Goal: Task Accomplishment & Management: Manage account settings

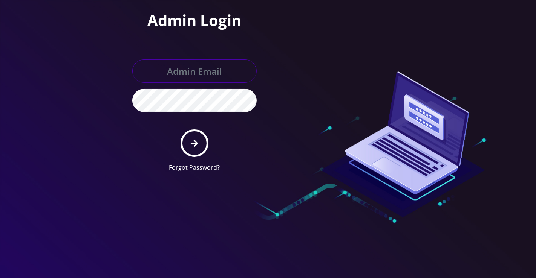
type input "[EMAIL_ADDRESS][DOMAIN_NAME]"
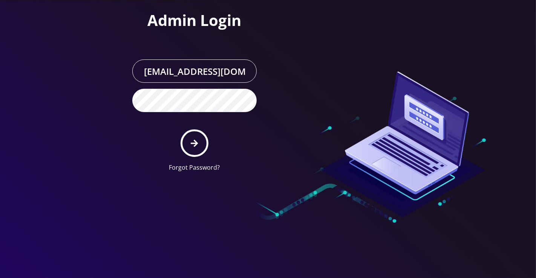
click at [216, 148] on form "[EMAIL_ADDRESS][DOMAIN_NAME] Forgot Password?" at bounding box center [194, 116] width 124 height 113
click at [193, 143] on icon "submit" at bounding box center [194, 143] width 7 height 8
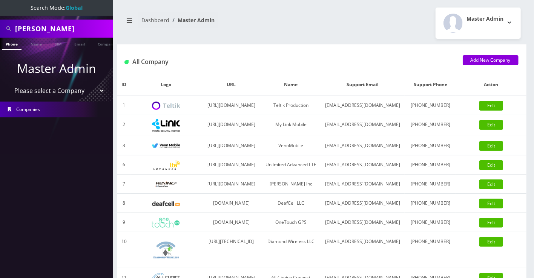
click at [44, 33] on input "scott scott" at bounding box center [63, 28] width 96 height 14
paste input "5165063641"
type input "5165063641"
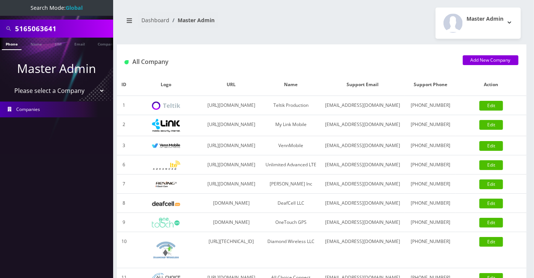
click at [19, 45] on link "Phone" at bounding box center [12, 44] width 20 height 12
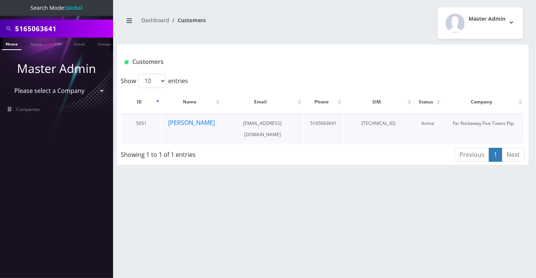
click at [390, 123] on td "89148000008465890626" at bounding box center [378, 129] width 69 height 31
copy td "89148000008465890626"
drag, startPoint x: 205, startPoint y: 124, endPoint x: 242, endPoint y: 106, distance: 41.1
click at [205, 124] on button "Tzvi Lieberman" at bounding box center [191, 123] width 47 height 10
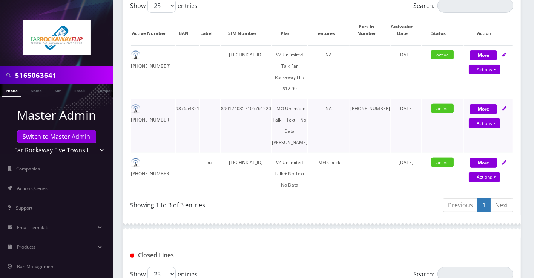
scroll to position [167, 0]
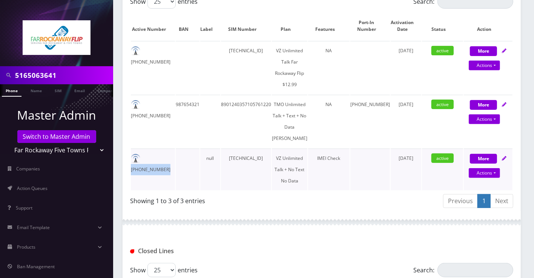
drag, startPoint x: 177, startPoint y: 177, endPoint x: 144, endPoint y: 181, distance: 32.6
click at [144, 181] on tr "516-506-3641 null 89148000008465890626 VZ Unlimited Talk + No Text No Data IMEI…" at bounding box center [321, 170] width 381 height 42
copy td "516-506-3641"
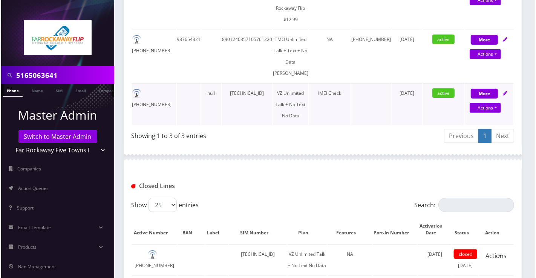
scroll to position [183, 0]
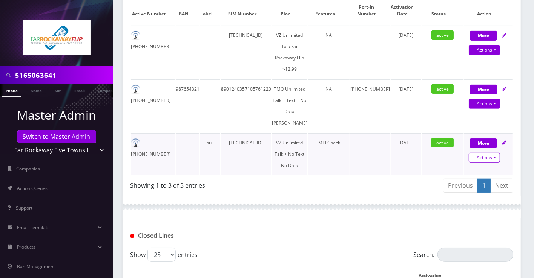
click at [481, 163] on link "Actions" at bounding box center [483, 158] width 31 height 10
select select "367"
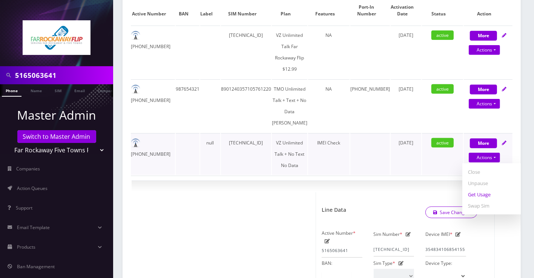
click at [481, 200] on link "Get Usage" at bounding box center [492, 194] width 60 height 11
select select "367"
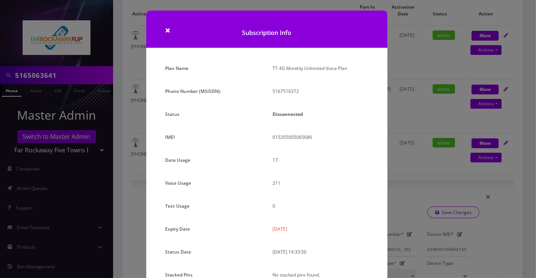
click at [279, 114] on strong "Disconnected" at bounding box center [287, 114] width 31 height 6
copy strong "Disconnected"
click at [296, 118] on p "Disconnected" at bounding box center [320, 114] width 96 height 11
click at [295, 116] on strong "Disconnected" at bounding box center [287, 114] width 31 height 6
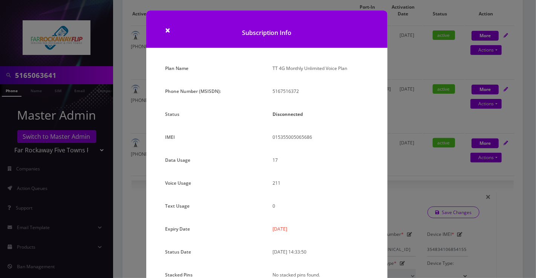
click at [293, 113] on strong "Disconnected" at bounding box center [287, 114] width 31 height 6
copy strong "Disconnected"
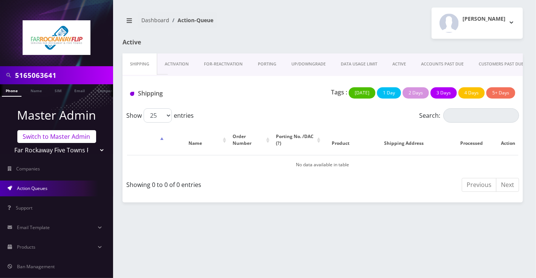
scroll to position [0, 3]
click at [71, 136] on link "Switch to Master Admin" at bounding box center [56, 136] width 79 height 13
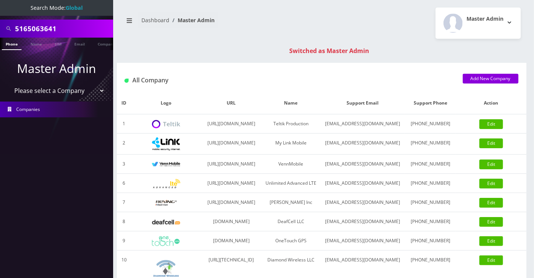
click at [58, 31] on input "5165063641" at bounding box center [63, 28] width 96 height 14
type input "vip ticket source"
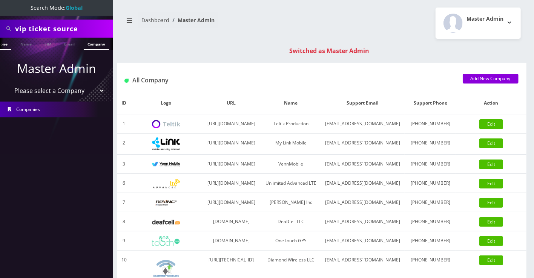
click at [102, 41] on link "Company" at bounding box center [96, 44] width 25 height 12
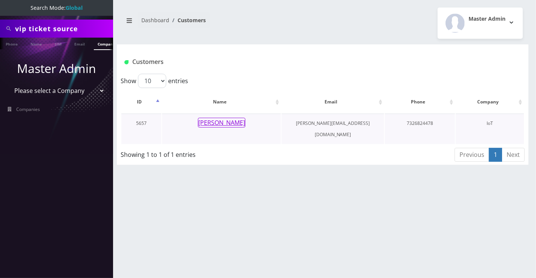
click at [234, 127] on button "[PERSON_NAME]" at bounding box center [221, 123] width 47 height 10
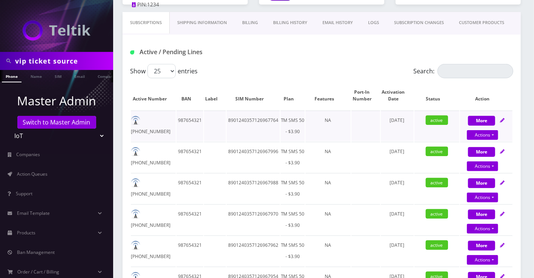
scroll to position [125, 0]
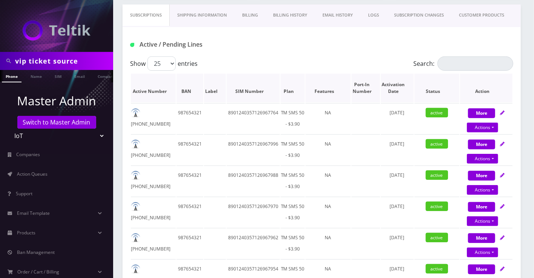
click at [292, 91] on th "Plan" at bounding box center [292, 88] width 24 height 29
click at [292, 92] on th "Plan" at bounding box center [292, 88] width 24 height 29
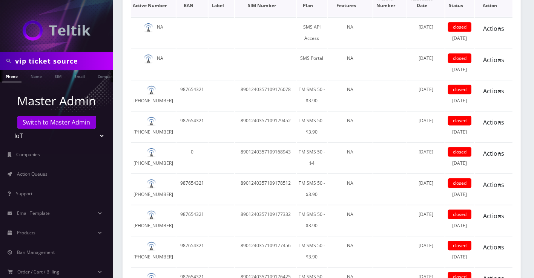
scroll to position [1005, 0]
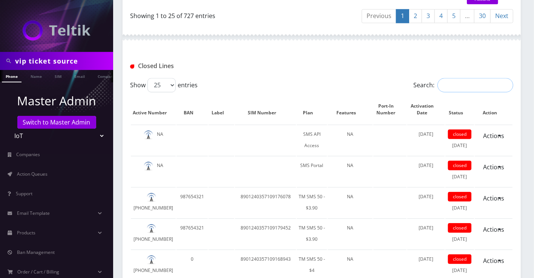
click at [510, 78] on input "Search:" at bounding box center [475, 85] width 76 height 14
click at [308, 108] on th "Plan" at bounding box center [312, 109] width 30 height 29
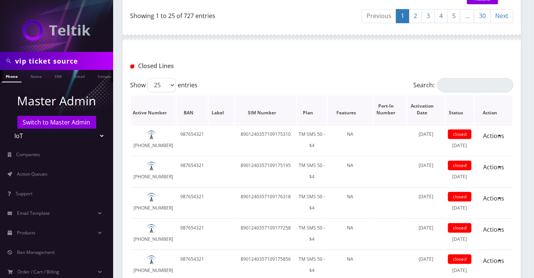
click at [308, 108] on th "Plan" at bounding box center [312, 109] width 30 height 29
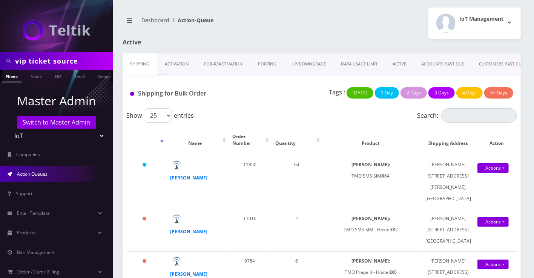
click at [55, 60] on input "vip ticket source" at bounding box center [63, 61] width 96 height 14
type input "9804438110"
drag, startPoint x: 6, startPoint y: 79, endPoint x: 11, endPoint y: 76, distance: 5.1
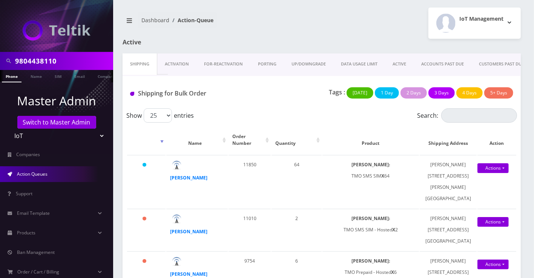
click at [6, 79] on li at bounding box center [4, 78] width 8 height 19
click at [38, 65] on input "9804438110" at bounding box center [63, 61] width 96 height 14
click at [13, 77] on link "Phone" at bounding box center [12, 76] width 20 height 12
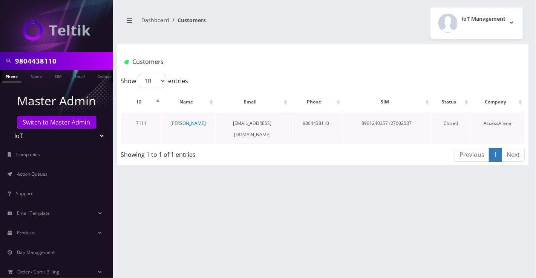
click at [399, 125] on td "8901240357127002587" at bounding box center [387, 129] width 88 height 31
copy td "8901240357127002587"
click at [197, 123] on link "[PERSON_NAME]" at bounding box center [188, 123] width 35 height 6
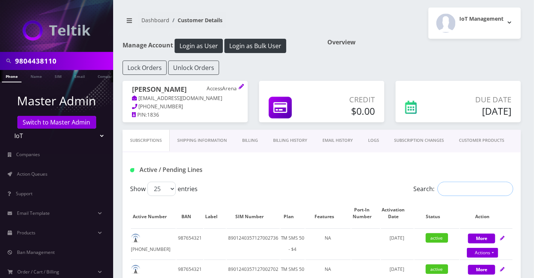
click at [477, 183] on input "Search:" at bounding box center [475, 189] width 76 height 14
paste input "8901240357127002587"
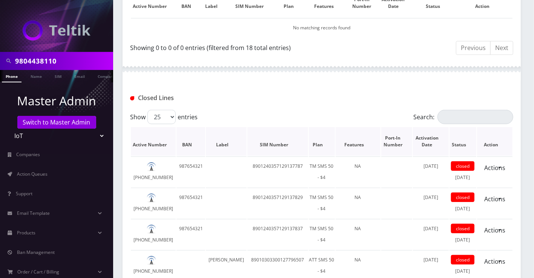
scroll to position [209, 0]
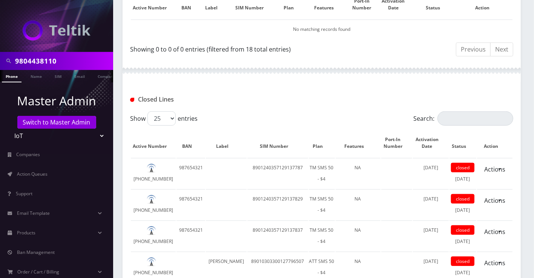
type input "8901240357127002587"
click at [486, 112] on input "Search:" at bounding box center [475, 119] width 76 height 14
paste input "8901240357127002587"
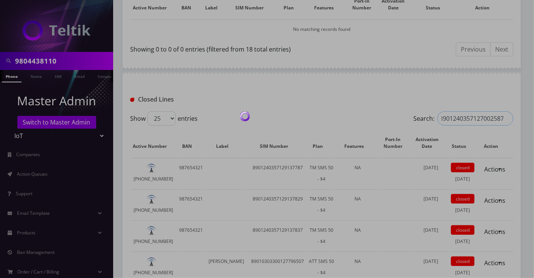
scroll to position [193, 0]
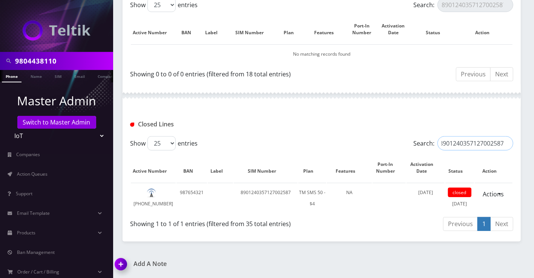
type input "8901240357127002587"
click at [458, 188] on span "closed" at bounding box center [459, 192] width 23 height 9
click at [498, 187] on link "Actions" at bounding box center [493, 194] width 31 height 14
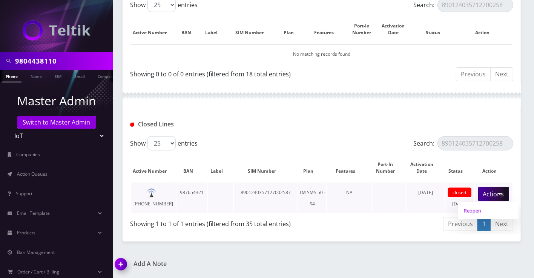
click at [484, 205] on link "Reopen" at bounding box center [488, 210] width 60 height 11
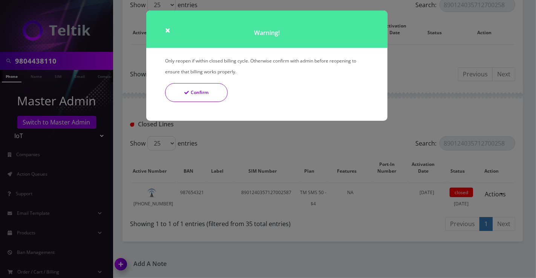
click at [203, 88] on button "Confirm" at bounding box center [196, 92] width 63 height 19
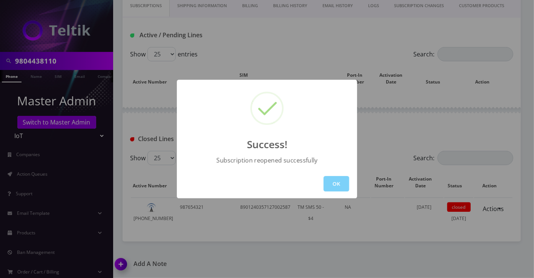
scroll to position [144, 0]
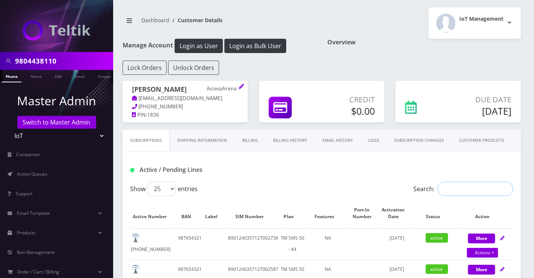
click at [467, 185] on input "Search:" at bounding box center [475, 189] width 76 height 14
paste input "8901240357127002587"
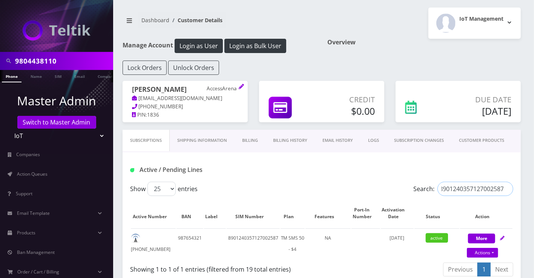
type input "8901240357127002587"
click at [291, 139] on link "Billing History" at bounding box center [289, 140] width 49 height 21
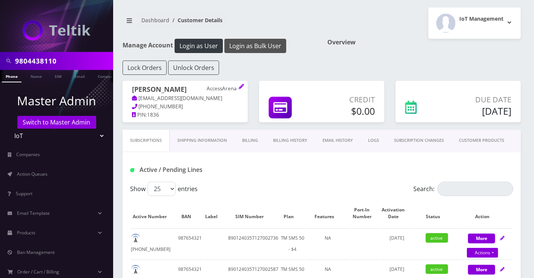
click at [261, 47] on button "Login as Bulk User" at bounding box center [255, 46] width 62 height 14
click at [213, 40] on button "Login as User" at bounding box center [198, 46] width 48 height 14
click at [501, 236] on icon at bounding box center [502, 238] width 5 height 5
select select "TMO SMS SIM"
select select "63"
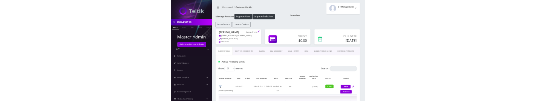
scroll to position [84, 0]
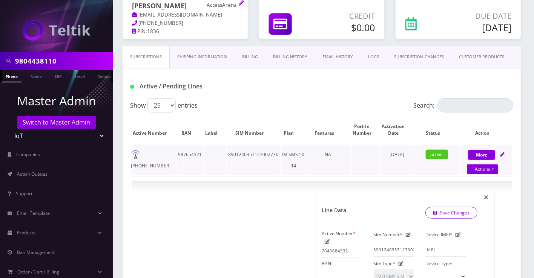
click at [483, 162] on div "More Actions Suspend Close Swap Sim Confirm" at bounding box center [486, 160] width 52 height 23
select select "TMO SMS SIM"
select select "63"
click at [482, 165] on link "Actions" at bounding box center [481, 170] width 31 height 10
select select "TMO SMS SIM"
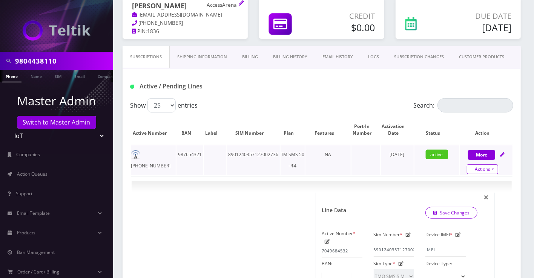
select select "63"
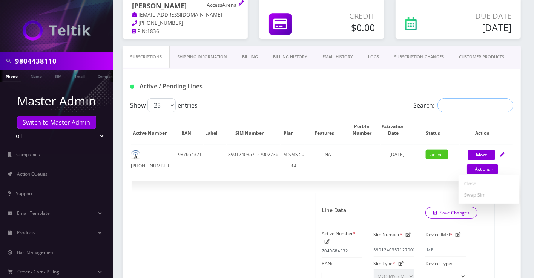
drag, startPoint x: 452, startPoint y: 101, endPoint x: 449, endPoint y: 104, distance: 4.3
click at [452, 101] on input "Search:" at bounding box center [475, 105] width 76 height 14
click at [493, 106] on input "Search:" at bounding box center [475, 105] width 76 height 14
paste input "9804438110"
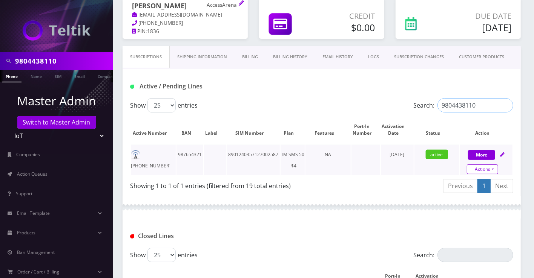
type input "9804438110"
click at [480, 167] on link "Actions" at bounding box center [481, 170] width 31 height 10
select select "TMO SMS SIM"
select select "63"
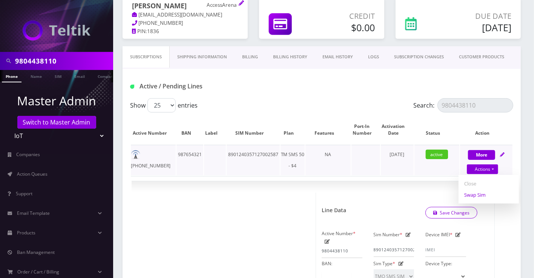
click at [473, 190] on link "Swap Sim" at bounding box center [488, 195] width 60 height 11
select select "TMO SMS SIM"
select select "63"
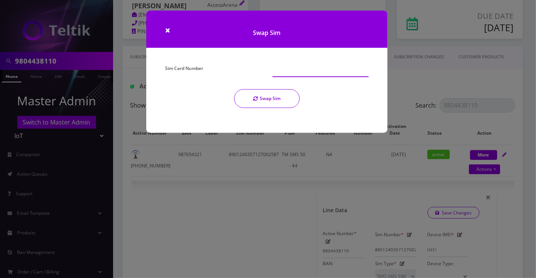
click at [297, 73] on input "Sim Card Number" at bounding box center [320, 70] width 96 height 14
paste input "8901240497128472825"
type input "8901240497128472825"
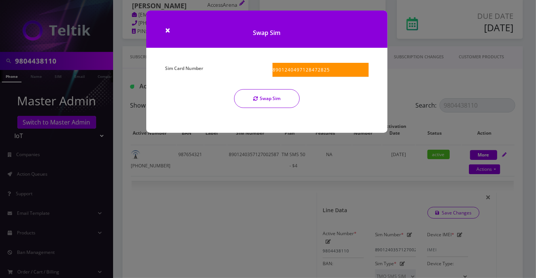
click at [271, 101] on button "Swap Sim" at bounding box center [267, 98] width 66 height 19
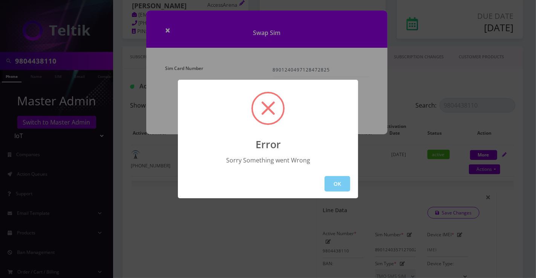
click at [333, 185] on button "OK" at bounding box center [337, 183] width 26 height 15
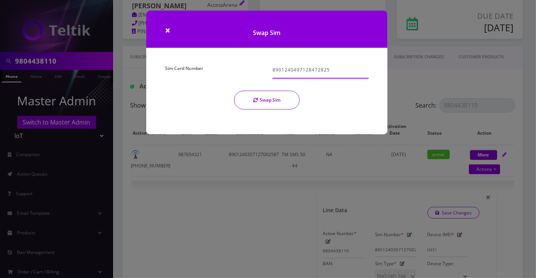
click at [334, 63] on input "8901240497128472825" at bounding box center [320, 70] width 96 height 14
click at [272, 70] on div "8901240497128472825" at bounding box center [320, 71] width 107 height 16
click at [274, 70] on input "8901240497128472825" at bounding box center [320, 70] width 96 height 14
click at [273, 72] on input "8901240497128472825" at bounding box center [320, 70] width 96 height 14
click at [343, 72] on input "8901240497128472825" at bounding box center [320, 70] width 96 height 14
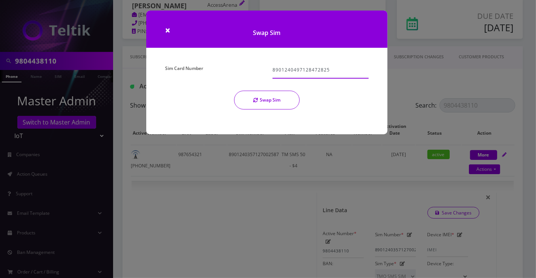
click at [343, 72] on input "8901240497128472825" at bounding box center [320, 70] width 96 height 14
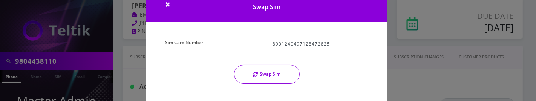
scroll to position [44, 0]
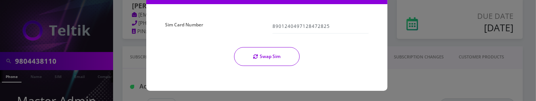
click at [274, 55] on button "Swap Sim" at bounding box center [267, 56] width 66 height 19
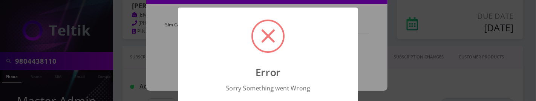
scroll to position [32, 0]
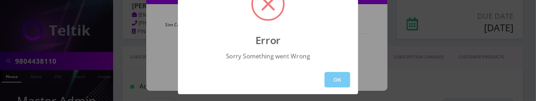
drag, startPoint x: 345, startPoint y: 84, endPoint x: 338, endPoint y: 81, distance: 7.8
click at [345, 84] on button "OK" at bounding box center [337, 79] width 26 height 15
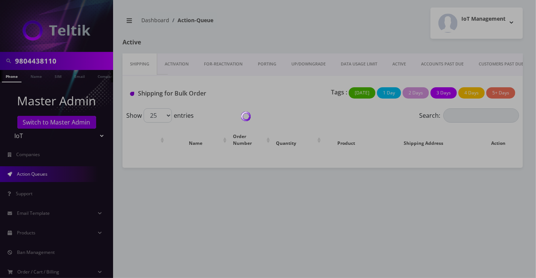
click at [45, 119] on div at bounding box center [268, 139] width 536 height 278
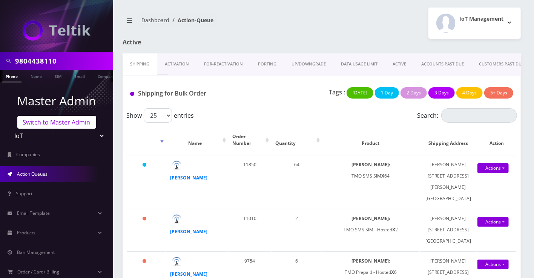
click at [45, 122] on link "Switch to Master Admin" at bounding box center [56, 122] width 79 height 13
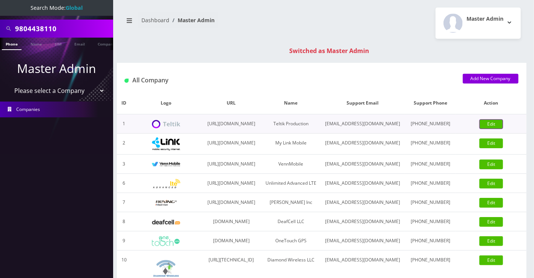
click at [503, 129] on link "Edit" at bounding box center [491, 124] width 24 height 10
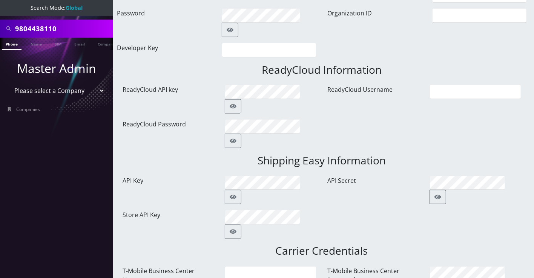
scroll to position [670, 0]
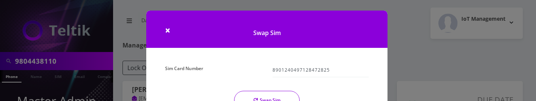
select select "TMO SMS SIM"
select select "63"
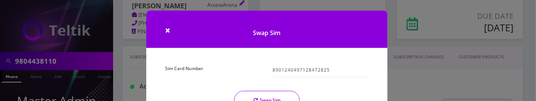
scroll to position [32, 0]
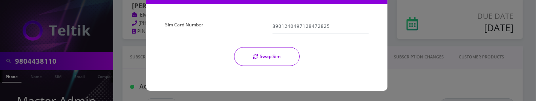
click at [257, 61] on button "Swap Sim" at bounding box center [267, 56] width 66 height 19
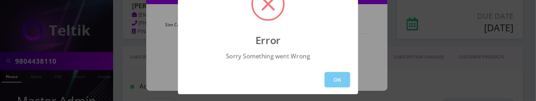
click at [342, 80] on button "OK" at bounding box center [337, 79] width 26 height 15
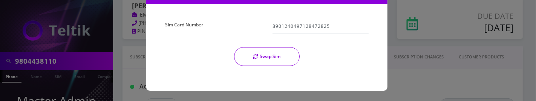
click at [263, 60] on button "Swap Sim" at bounding box center [267, 56] width 66 height 19
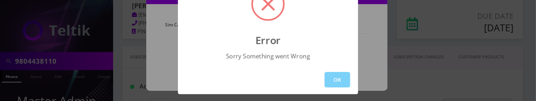
click at [328, 79] on button "OK" at bounding box center [337, 79] width 26 height 15
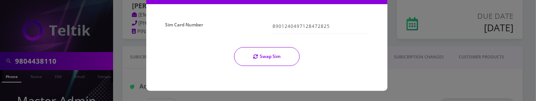
click at [411, 67] on div "× Swap Sim Sim Card Number 8901240497128472825 Swap Sim" at bounding box center [268, 50] width 536 height 101
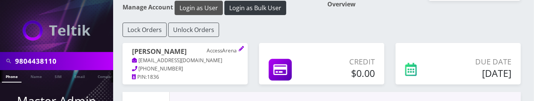
scroll to position [0, 0]
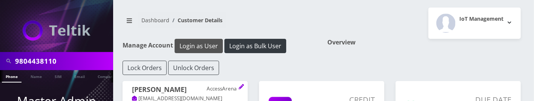
click at [199, 46] on button "Login as User" at bounding box center [198, 46] width 48 height 14
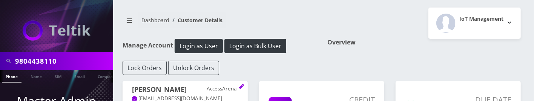
click at [493, 47] on div "Overview" at bounding box center [423, 50] width 205 height 22
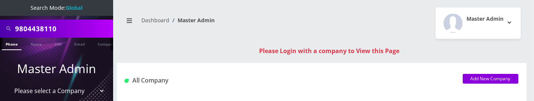
click at [58, 31] on input "9804438110" at bounding box center [63, 28] width 96 height 14
type input "[PERSON_NAME]"
click at [39, 43] on link "Name" at bounding box center [36, 44] width 19 height 12
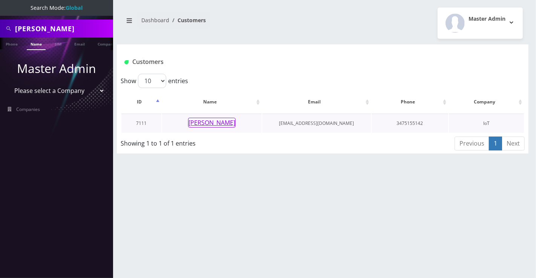
click at [210, 101] on button "[PERSON_NAME]" at bounding box center [211, 123] width 47 height 10
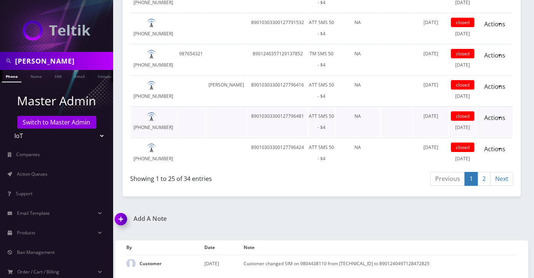
scroll to position [1694, 0]
click at [421, 263] on td "Customer changed SIM on 9804438110 from 8901240357127002587 to 8901240497128472…" at bounding box center [379, 263] width 273 height 17
copy td "8901240497128472825"
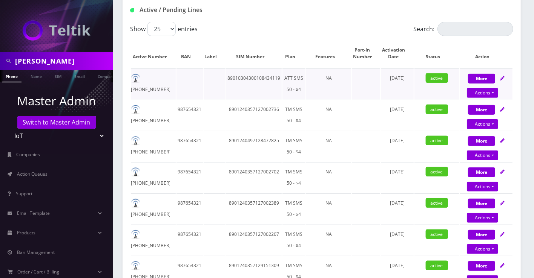
click at [242, 77] on td "89010304300108434119" at bounding box center [253, 84] width 55 height 31
copy td "89010304300108434119"
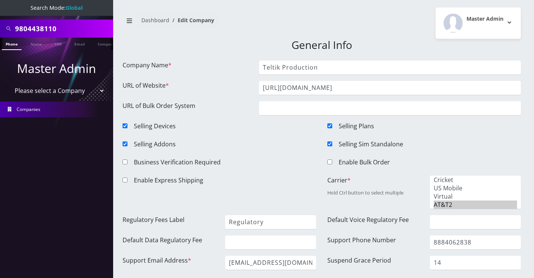
scroll to position [670, 0]
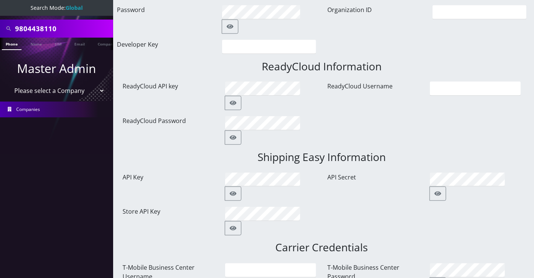
click at [49, 104] on link "Companies" at bounding box center [56, 110] width 113 height 16
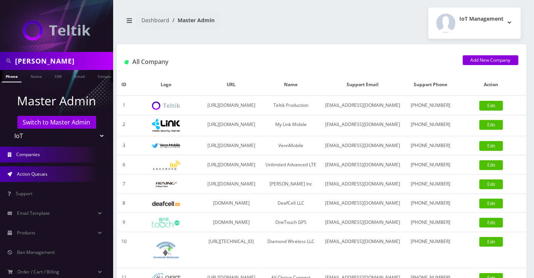
click at [31, 175] on span "Action Queues" at bounding box center [32, 174] width 31 height 6
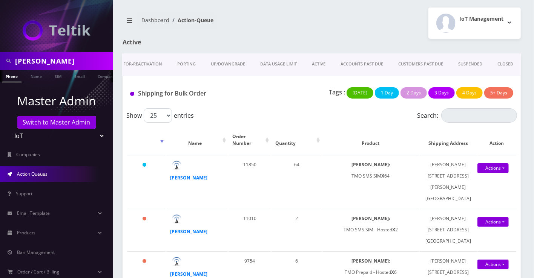
click at [491, 61] on link "CLOSED" at bounding box center [504, 64] width 31 height 21
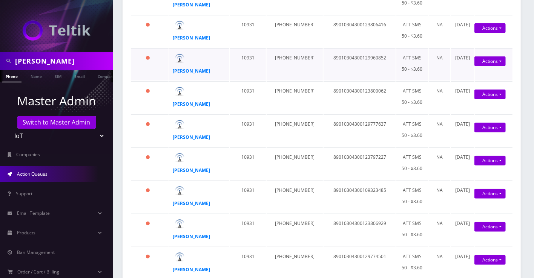
scroll to position [377, 0]
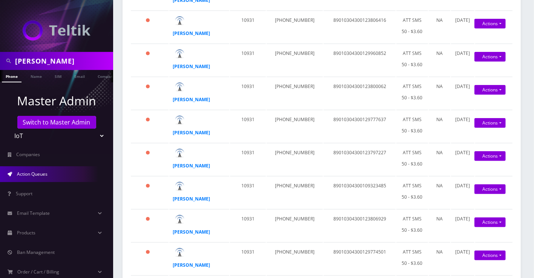
drag, startPoint x: 475, startPoint y: 141, endPoint x: 124, endPoint y: 193, distance: 355.4
click at [123, 193] on div "Show 25 50 100 250 500 entries Search: Name Order Number Phone No Sim Number Pl…" at bounding box center [321, 180] width 398 height 896
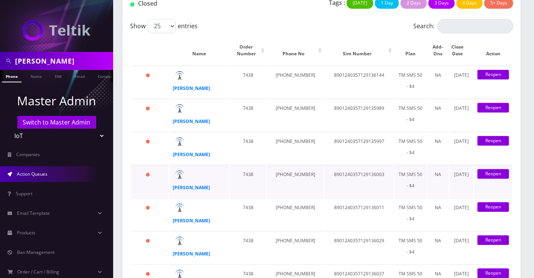
scroll to position [1046, 0]
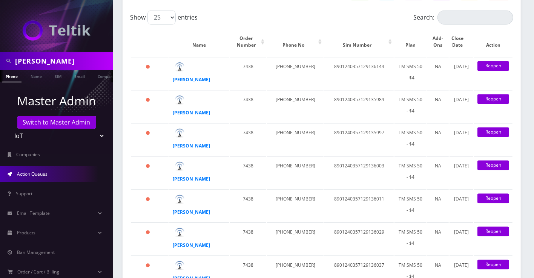
drag, startPoint x: 328, startPoint y: 159, endPoint x: 124, endPoint y: 174, distance: 204.8
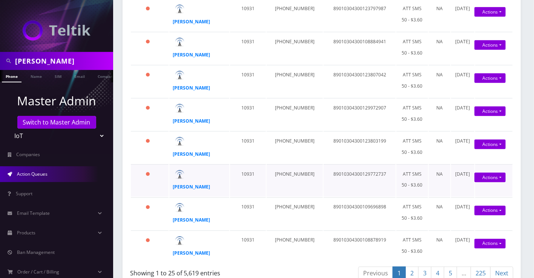
scroll to position [711, 0]
